Goal: Check status: Check status

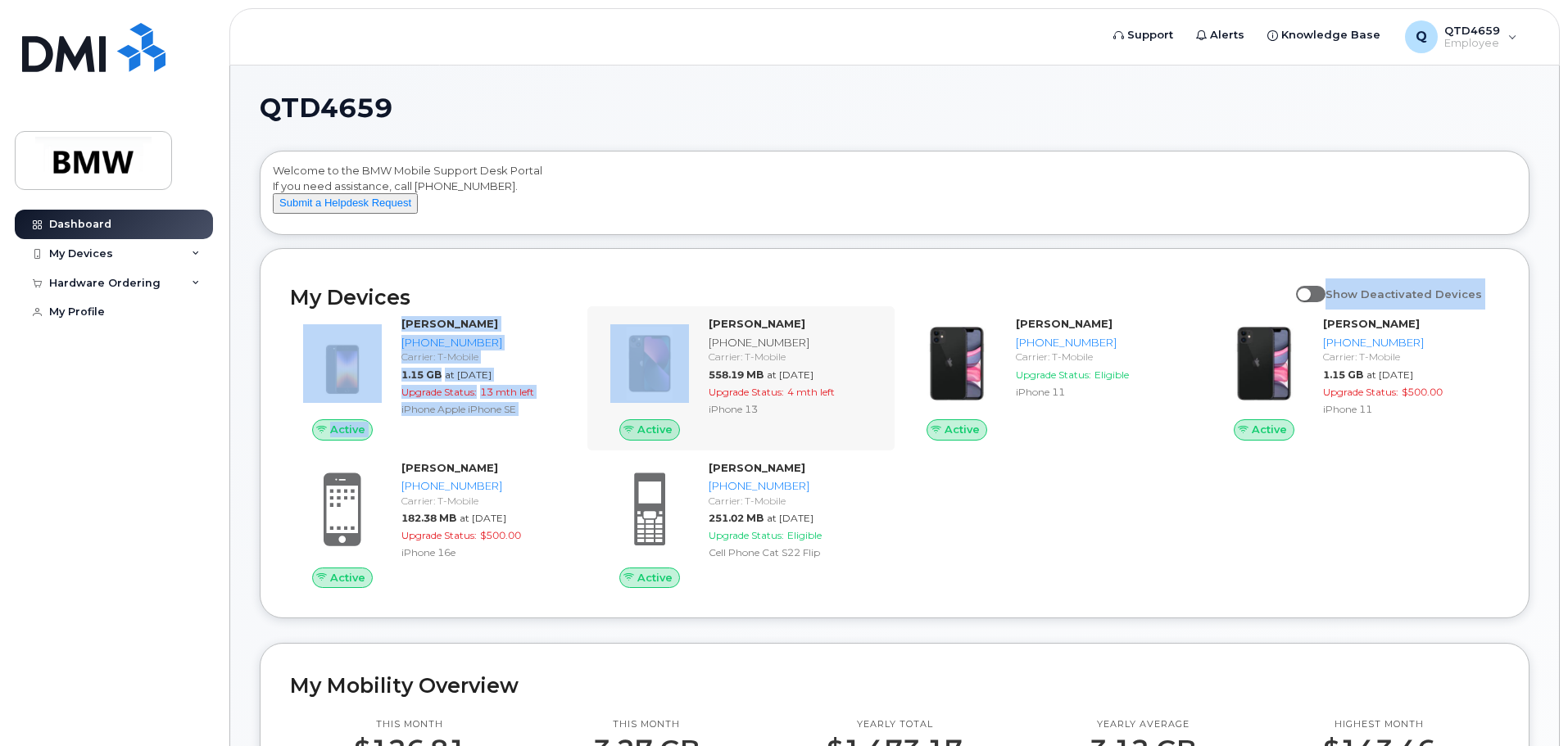
click at [668, 383] on div "My Devices Show Deactivated Devices Active Christopher Outlaw 864-748-8149 Carr…" at bounding box center [894, 433] width 1270 height 371
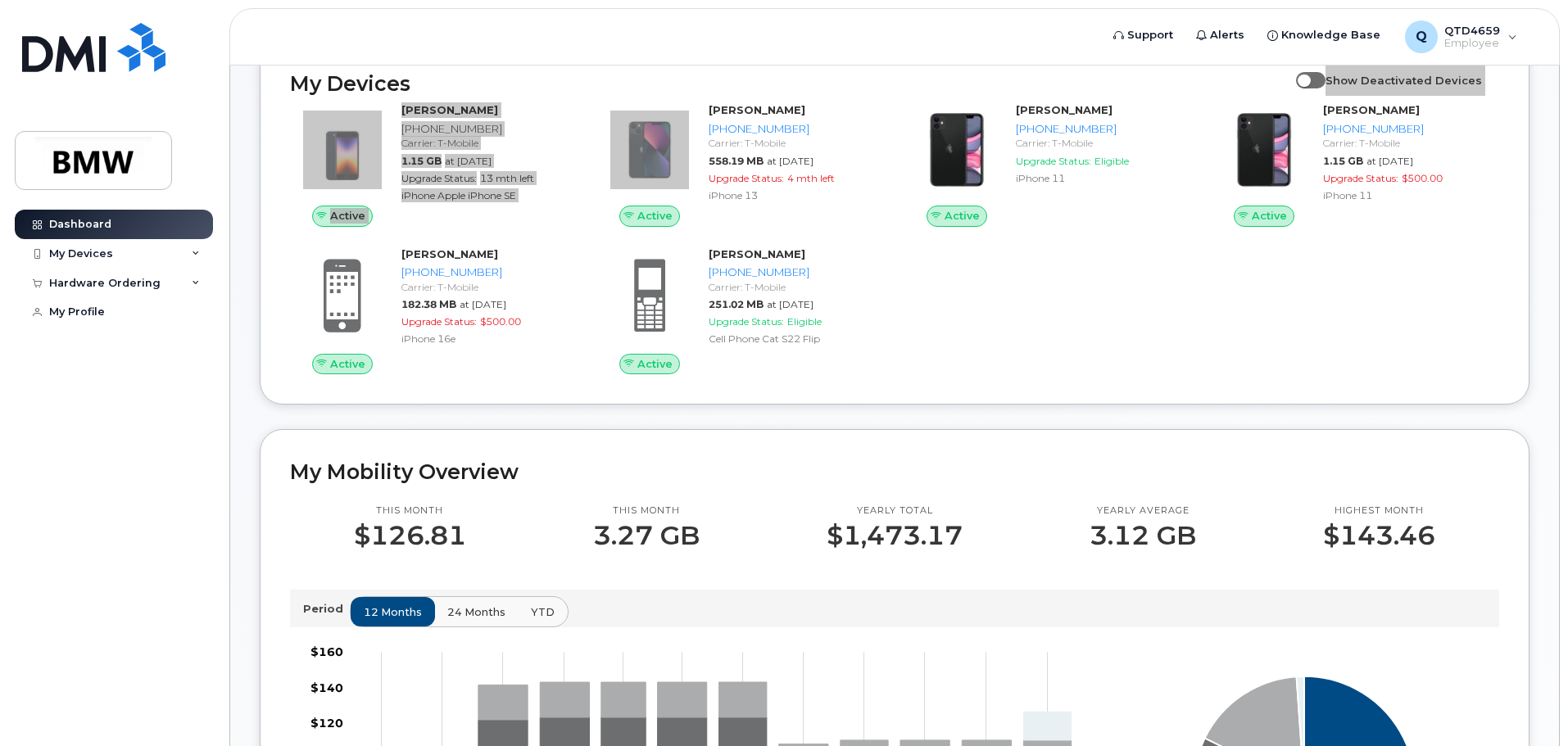
scroll to position [164, 0]
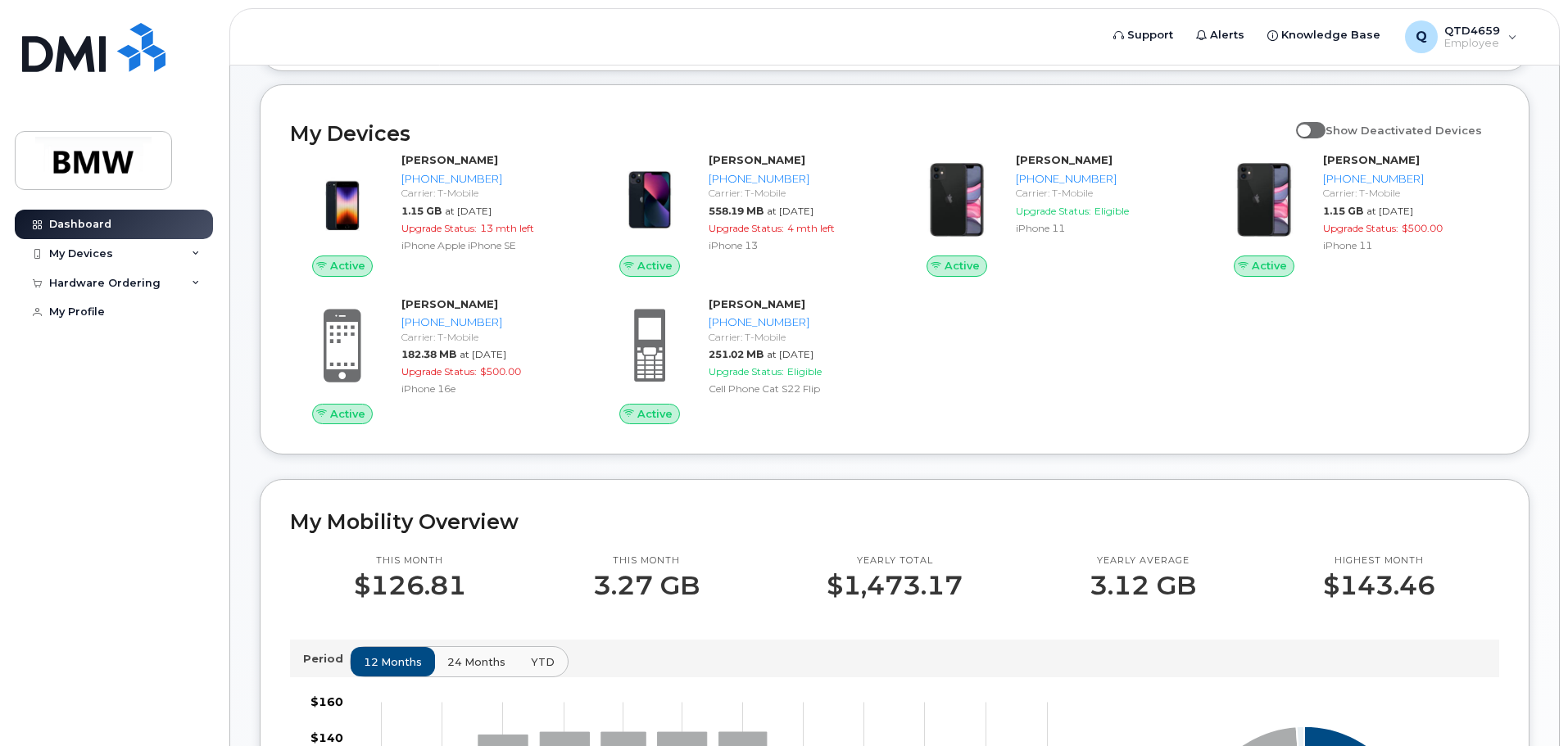
click at [733, 454] on div "My Devices Show Deactivated Devices Active Christopher Outlaw 864-748-8149 Carr…" at bounding box center [894, 270] width 1270 height 371
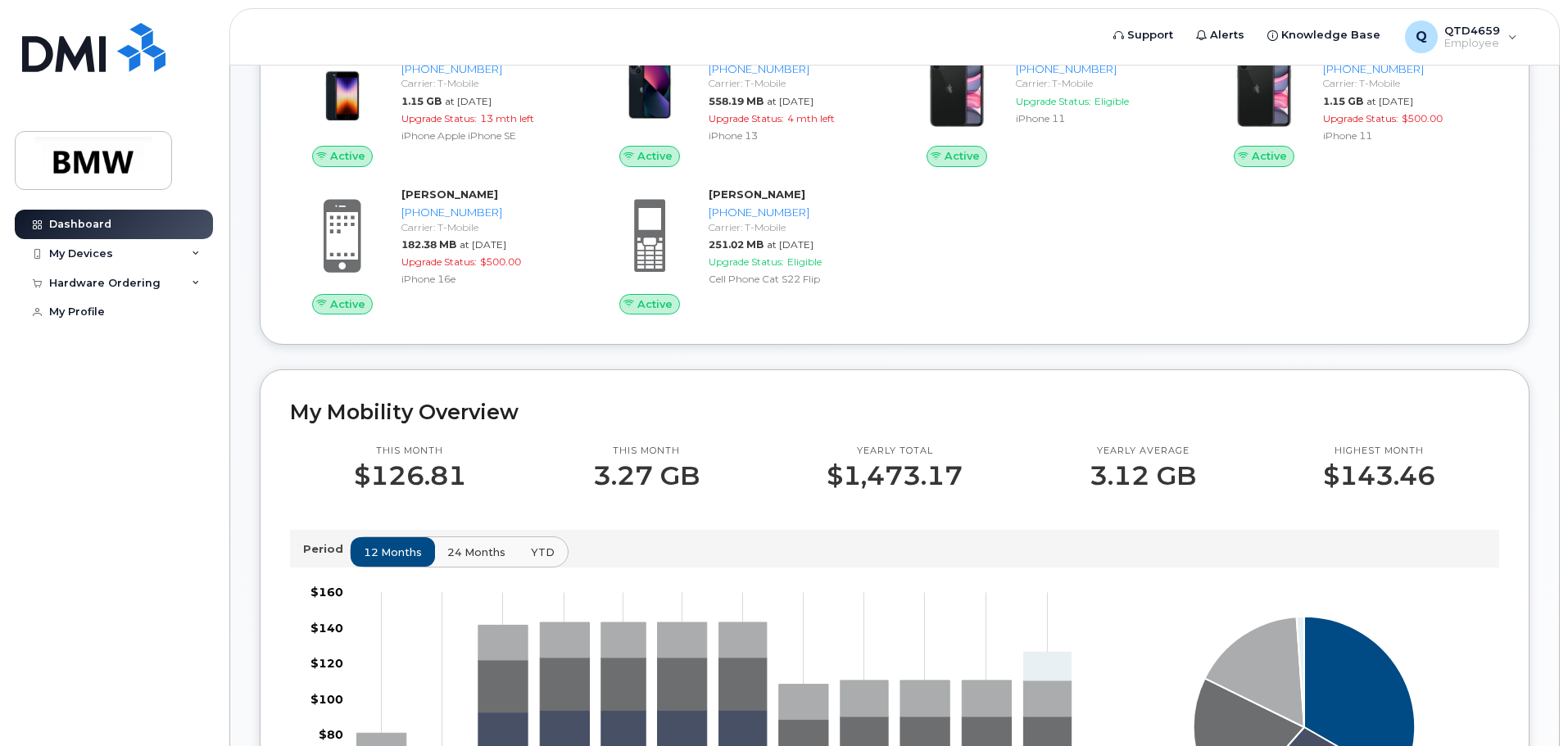
scroll to position [245, 0]
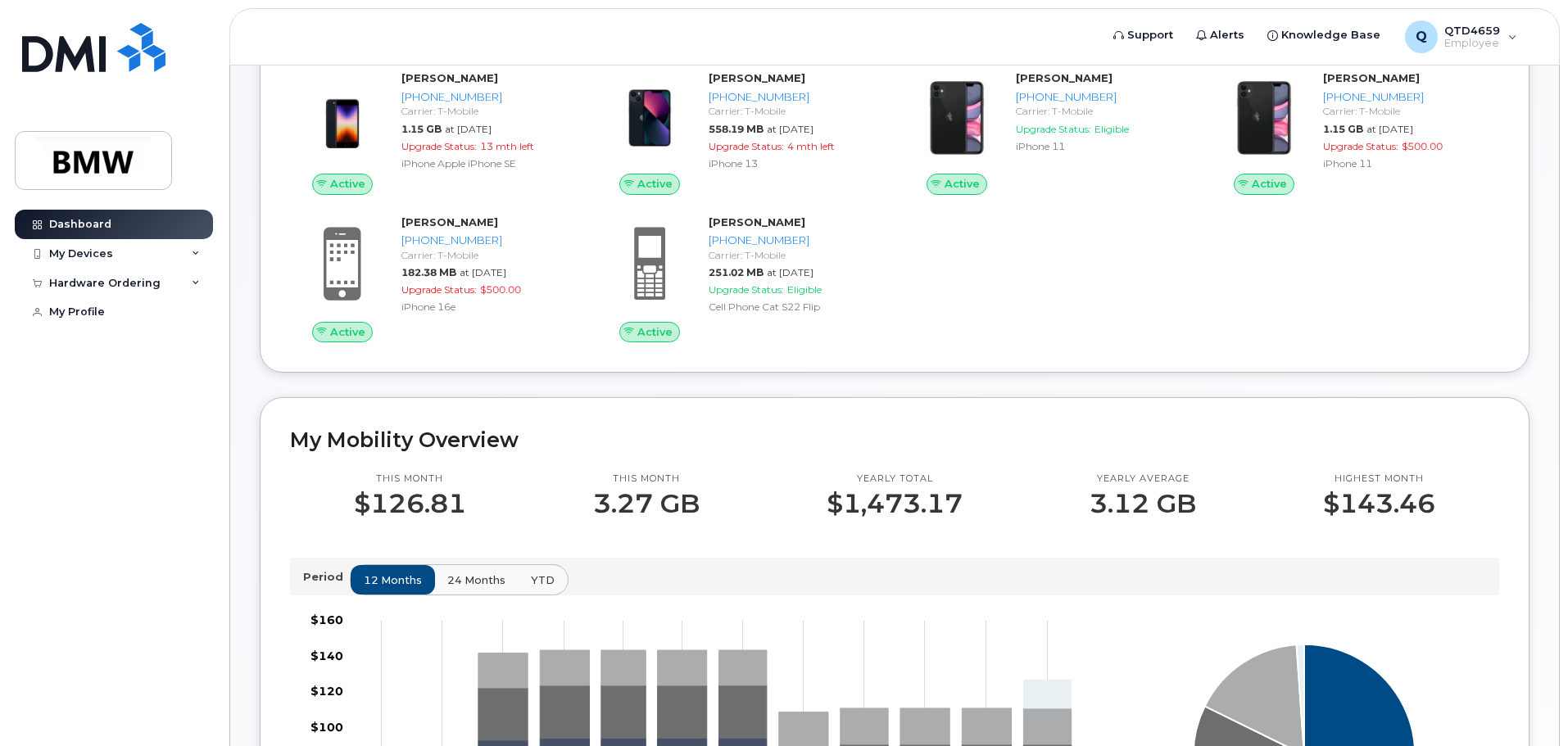
click at [1219, 241] on div "Active Christopher Outlaw 864-748-8149 Carrier: T-Mobile 1.15 GB at Sep 01, 202…" at bounding box center [894, 206] width 1229 height 292
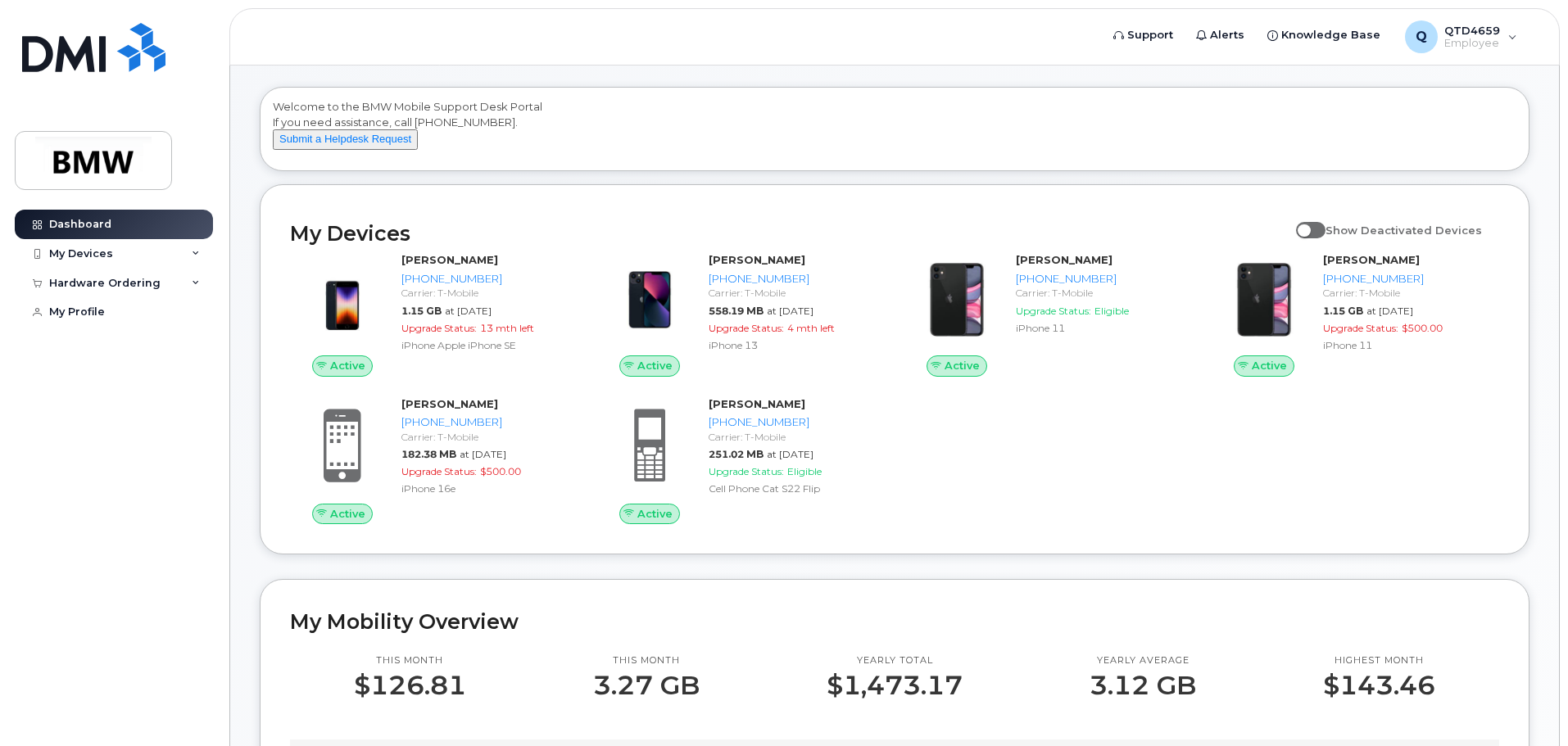
scroll to position [164, 0]
